Goal: Check status: Check status

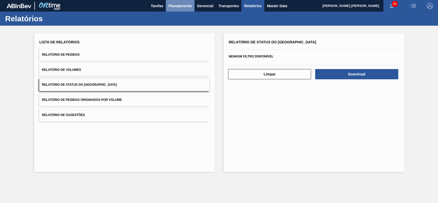
click at [183, 8] on span "Planejamento" at bounding box center [179, 6] width 23 height 6
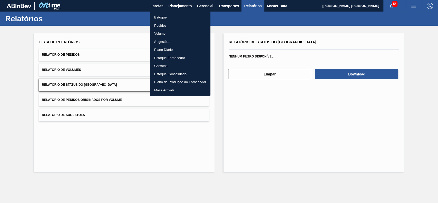
click at [174, 17] on li "Estoque" at bounding box center [180, 17] width 60 height 8
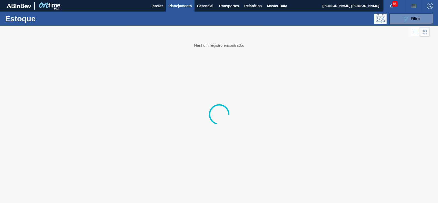
drag, startPoint x: 413, startPoint y: 15, endPoint x: 413, endPoint y: 27, distance: 12.6
click at [413, 15] on button "089F7B8B-B2A5-4AFE-B5C0-19BA573D28AC Filtro" at bounding box center [412, 19] width 44 height 10
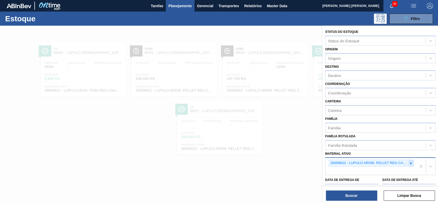
click at [409, 162] on icon at bounding box center [411, 164] width 4 height 4
paste ativo "30003547"
type ativo "30003547"
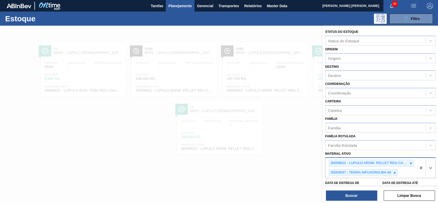
click at [409, 162] on icon at bounding box center [411, 164] width 4 height 4
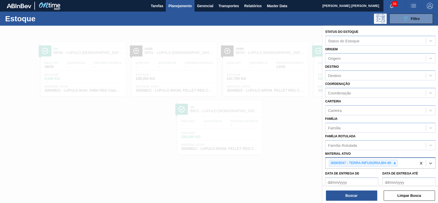
click at [356, 201] on div "Status do Estoque Status do Estoque Origem Origem Destino Destino Coordenação C…" at bounding box center [381, 115] width 116 height 178
click at [358, 196] on button "Buscar" at bounding box center [351, 196] width 51 height 10
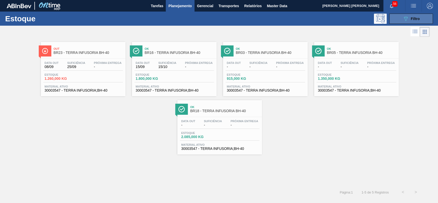
click at [411, 15] on button "089F7B8B-B2A5-4AFE-B5C0-19BA573D28AC Filtro" at bounding box center [412, 19] width 44 height 10
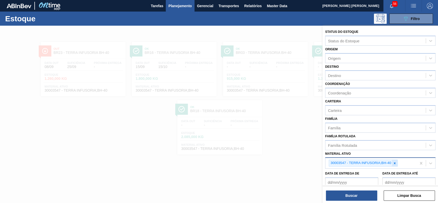
click at [392, 165] on div "30003547 - TERRA INFUSORIA;BH-40" at bounding box center [360, 163] width 63 height 6
click at [393, 165] on div at bounding box center [395, 163] width 6 height 6
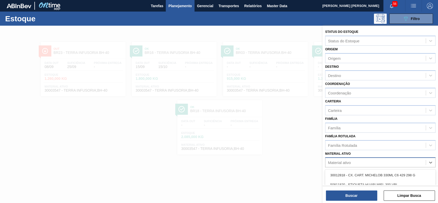
paste ativo "30003557"
type ativo "30003557"
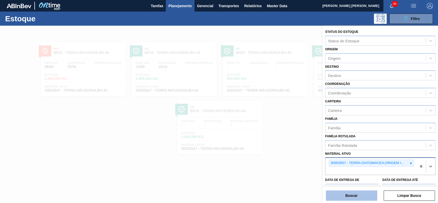
click at [359, 198] on button "Buscar" at bounding box center [351, 196] width 51 height 10
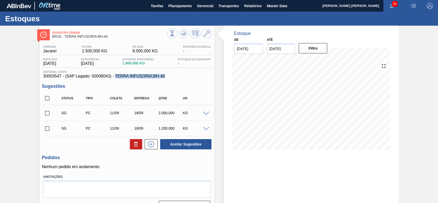
drag, startPoint x: 166, startPoint y: 77, endPoint x: 116, endPoint y: 78, distance: 50.1
click at [116, 78] on span "30003547 - (SAP Legado: 50008043) - TERRA INFUSORIA;BH-40" at bounding box center [127, 76] width 168 height 5
copy span "TERRA INFUSORIA;BH-40"
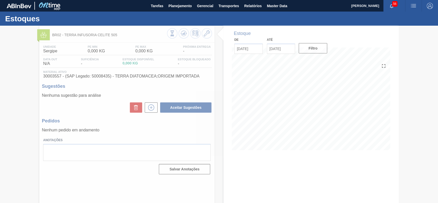
click at [202, 75] on div at bounding box center [219, 114] width 438 height 177
drag, startPoint x: 196, startPoint y: 77, endPoint x: 140, endPoint y: 80, distance: 56.8
click at [140, 77] on div at bounding box center [219, 114] width 438 height 177
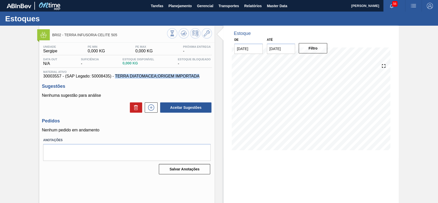
drag, startPoint x: 197, startPoint y: 75, endPoint x: 115, endPoint y: 77, distance: 81.9
click at [115, 77] on span "30003557 - (SAP Legado: 50008435) - TERRA DIATOMACEA;ORIGEM IMPORTADA" at bounding box center [127, 76] width 168 height 5
copy span "TERRA DIATOMACEA;ORIGEM IMPORTADA"
